Goal: Task Accomplishment & Management: Manage account settings

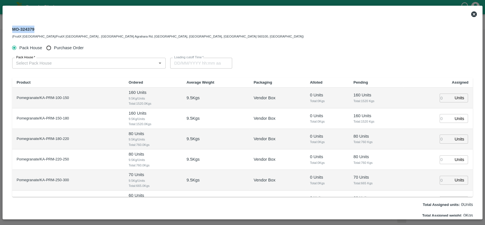
click at [475, 13] on icon at bounding box center [474, 14] width 7 height 7
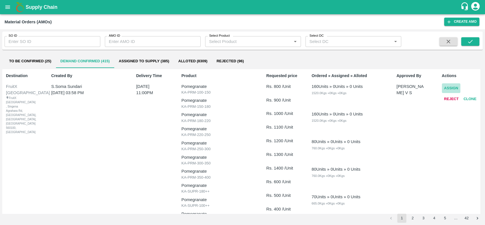
click at [446, 86] on button "Assign" at bounding box center [451, 88] width 19 height 10
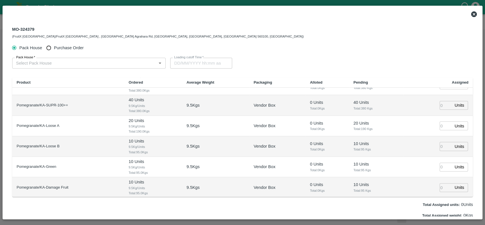
scroll to position [18, 0]
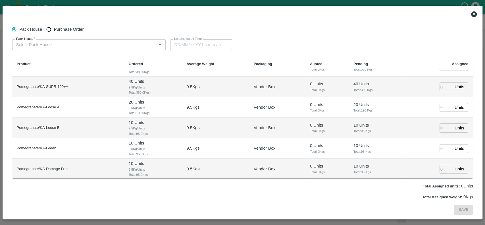
click at [475, 12] on icon at bounding box center [474, 14] width 6 height 6
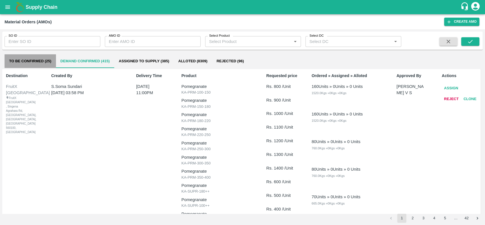
click at [11, 63] on button "To Be Confirmed (25)" at bounding box center [30, 61] width 51 height 14
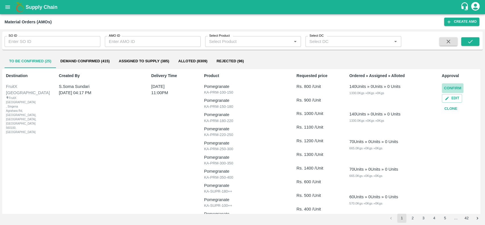
click at [445, 88] on button "Confirm" at bounding box center [453, 88] width 22 height 10
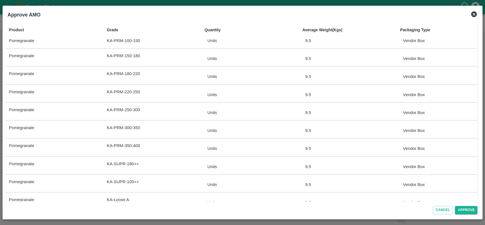
scroll to position [67, 0]
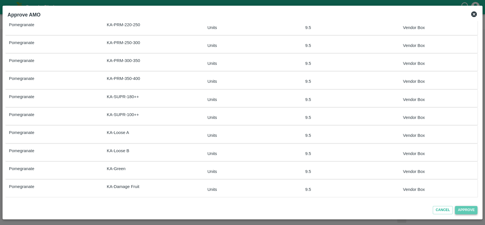
click at [458, 213] on button "Approve" at bounding box center [466, 210] width 22 height 8
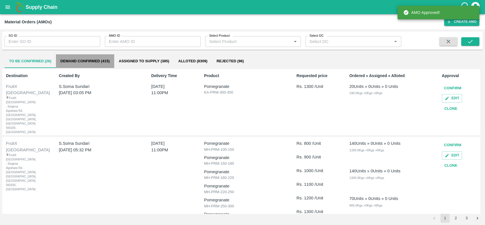
click at [64, 59] on button "Demand Confirmed (415)" at bounding box center [85, 61] width 58 height 14
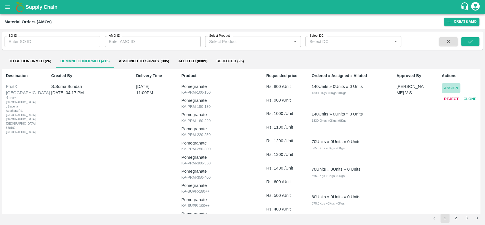
click at [447, 89] on button "Assign" at bounding box center [451, 88] width 19 height 10
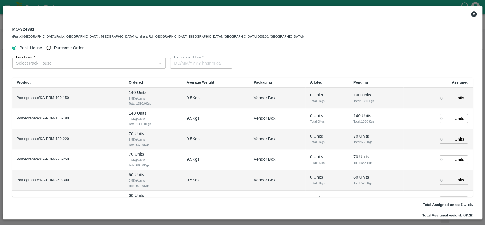
type input "[DATE] 11:00 PM"
drag, startPoint x: 33, startPoint y: 29, endPoint x: 13, endPoint y: 30, distance: 20.2
click at [13, 30] on div "MO-324381 (FruitX [GEOGRAPHIC_DATA]/FruitX [GEOGRAPHIC_DATA] , [GEOGRAPHIC_DATA…" at bounding box center [158, 33] width 292 height 14
drag, startPoint x: 34, startPoint y: 29, endPoint x: 9, endPoint y: 26, distance: 24.9
click at [9, 26] on div "MO-324381 (FruitX [GEOGRAPHIC_DATA]/FruitX [GEOGRAPHIC_DATA] , [GEOGRAPHIC_DATA…" at bounding box center [243, 32] width 470 height 20
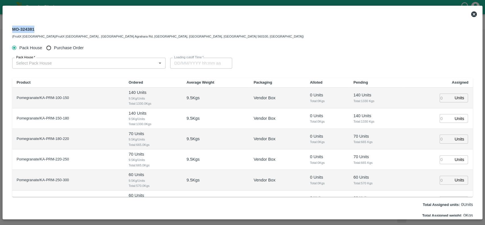
copy div "MO-324381"
click at [476, 14] on icon at bounding box center [474, 14] width 6 height 6
